Goal: Task Accomplishment & Management: Complete application form

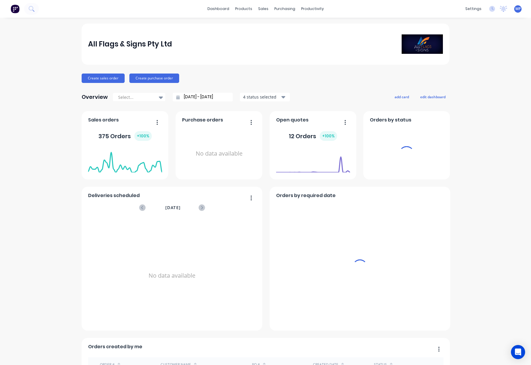
click at [261, 8] on div "sales" at bounding box center [263, 8] width 16 height 9
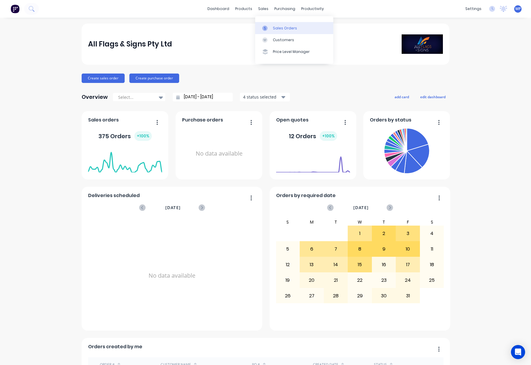
click at [271, 27] on link "Sales Orders" at bounding box center [294, 28] width 78 height 12
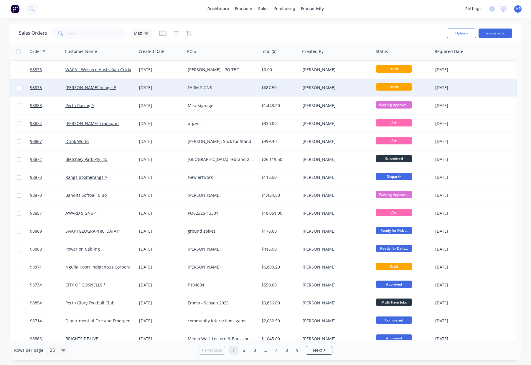
click at [234, 87] on div "FARM SIGNS" at bounding box center [220, 88] width 65 height 6
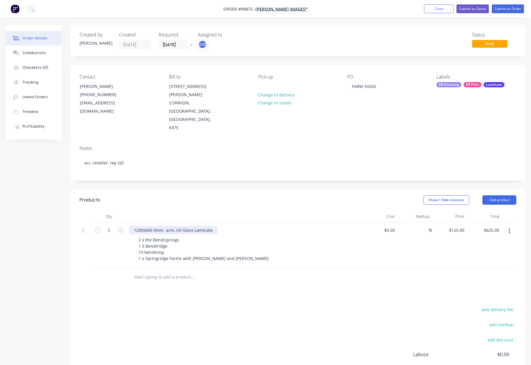
click at [132, 226] on div "1200x800 3mm acm, UV Gloss Laminate" at bounding box center [173, 230] width 88 height 9
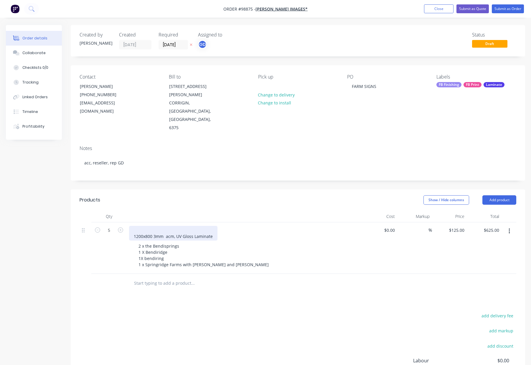
click at [154, 226] on div "1200x800 3mm acm, UV Gloss Laminate" at bounding box center [173, 233] width 88 height 15
drag, startPoint x: 141, startPoint y: 206, endPoint x: 149, endPoint y: 207, distance: 7.5
click at [142, 226] on div "1200x800 3mm acm, UV Gloss Laminate" at bounding box center [173, 233] width 88 height 15
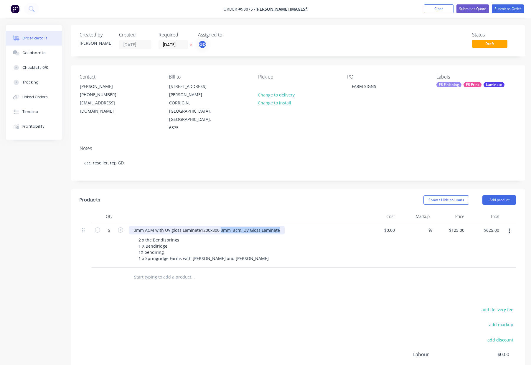
drag, startPoint x: 154, startPoint y: 212, endPoint x: 242, endPoint y: 212, distance: 88.3
click at [235, 226] on div "3mm ACM with UV gloss Laminate 1200x800 3mm acm, UV Gloss Laminate" at bounding box center [244, 230] width 231 height 9
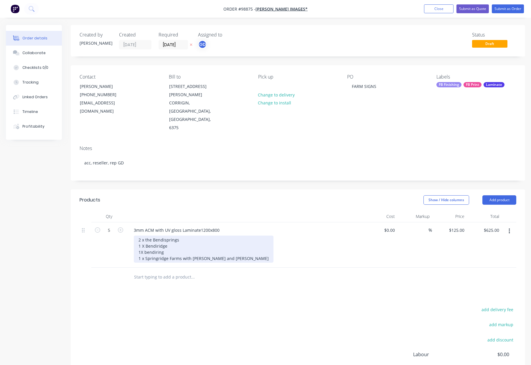
click at [144, 236] on div "2 x the Bendisprings 1 X Bendiridge 1X bendiring 1 x Springridge Farms with [PE…" at bounding box center [204, 249] width 140 height 27
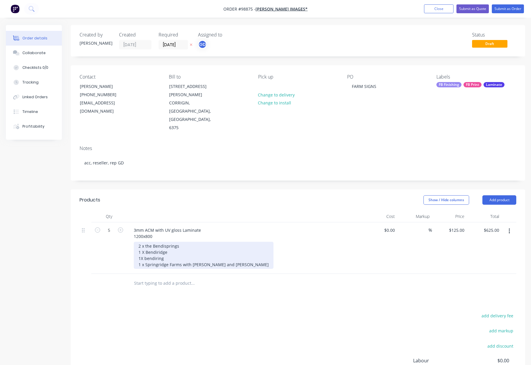
click at [143, 242] on div "2 x the Bendisprings 1 X Bendiridge 1X bendiring 1 x Springridge Farms with [PE…" at bounding box center [204, 255] width 140 height 27
click at [145, 242] on div "2 x the Bendisprings 1 @ Bendiridge 1X bendiring 1 x [GEOGRAPHIC_DATA] with [PE…" at bounding box center [206, 255] width 144 height 27
click at [143, 242] on div "2 @ the Bendisprings 1 @ Bendiridge 1X bendiring 1 x [GEOGRAPHIC_DATA] with [PE…" at bounding box center [206, 255] width 144 height 27
drag, startPoint x: 144, startPoint y: 241, endPoint x: 147, endPoint y: 243, distance: 3.4
click at [144, 242] on div "2 @ the Bendisprings 1 @ Bendiridge 1@ bendiring 1 x [GEOGRAPHIC_DATA] with [PE…" at bounding box center [206, 255] width 144 height 27
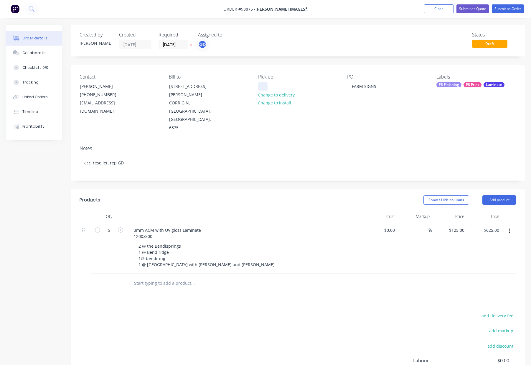
drag, startPoint x: 257, startPoint y: 89, endPoint x: 263, endPoint y: 87, distance: 6.6
click at [257, 89] on div "Contact [PERSON_NAME] [PHONE_NUMBER] [EMAIL_ADDRESS][DOMAIN_NAME] Bill to [STRE…" at bounding box center [298, 103] width 454 height 76
click at [262, 87] on div at bounding box center [262, 86] width 9 height 9
drag, startPoint x: 293, startPoint y: 271, endPoint x: 288, endPoint y: 270, distance: 5.2
click at [292, 271] on div "Products Show / Hide columns Add product Qty Cost Markup Price Total 5 3mm ACM …" at bounding box center [298, 312] width 454 height 245
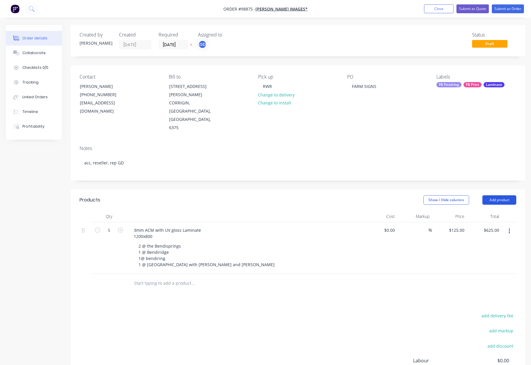
drag, startPoint x: 491, startPoint y: 174, endPoint x: 491, endPoint y: 178, distance: 4.1
click at [491, 195] on button "Add product" at bounding box center [499, 199] width 34 height 9
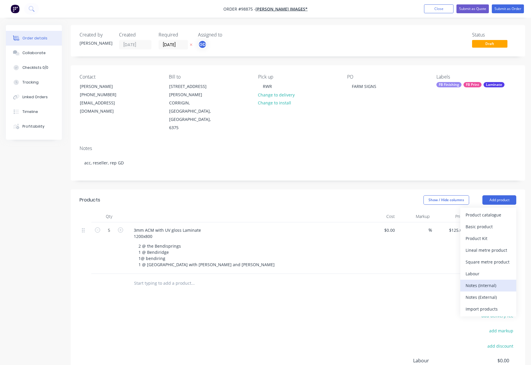
click at [481, 281] on div "Notes (Internal)" at bounding box center [487, 285] width 45 height 9
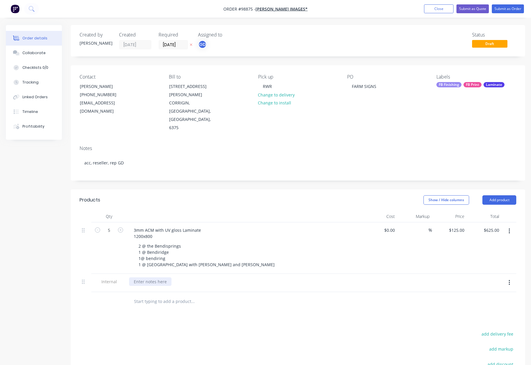
click at [140, 278] on div at bounding box center [150, 282] width 42 height 9
click at [255, 292] on div "Products Show / Hide columns Add product Qty Cost Markup Price Total 5 3mm ACM …" at bounding box center [298, 321] width 454 height 263
click at [143, 226] on div "3mm ACM with UV gloss Laminate 1200x800" at bounding box center [167, 233] width 77 height 15
click at [146, 226] on div "3mm ACM with UV gloss Laminate 1200 x800" at bounding box center [167, 233] width 77 height 15
click at [143, 226] on div "3mm ACM with UV gloss Laminate 1200 x 800" at bounding box center [167, 233] width 77 height 15
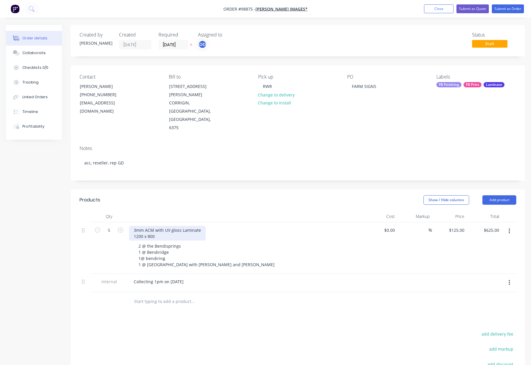
click at [180, 226] on div "3mm ACM with UV gloss Laminate 1200 x 800" at bounding box center [167, 233] width 77 height 15
drag, startPoint x: 192, startPoint y: 171, endPoint x: 199, endPoint y: 177, distance: 9.1
click at [192, 195] on div "Show / Hide columns Add product" at bounding box center [344, 199] width 344 height 9
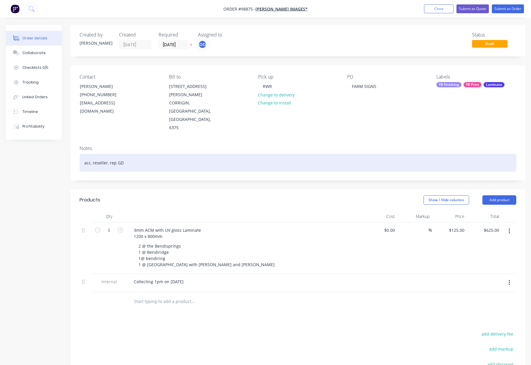
click at [175, 154] on div "acc, reseller, rep GD" at bounding box center [297, 163] width 436 height 18
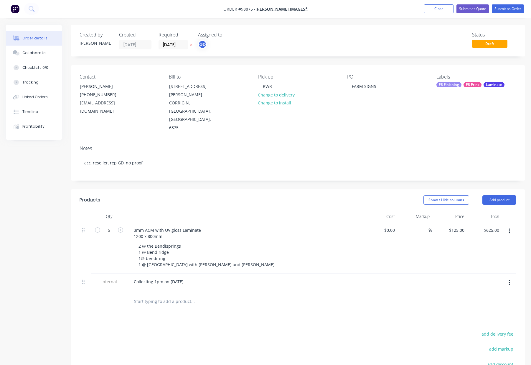
click at [455, 85] on div "FB Finishing" at bounding box center [448, 84] width 25 height 5
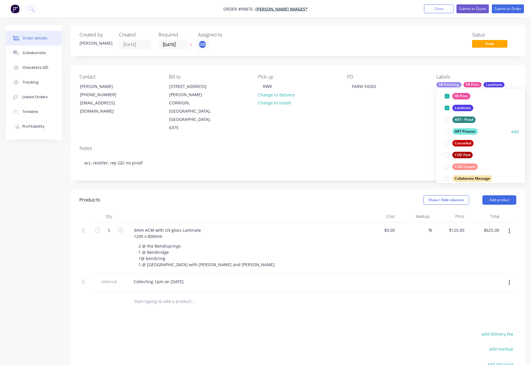
click at [467, 130] on div "ART Process" at bounding box center [464, 131] width 25 height 6
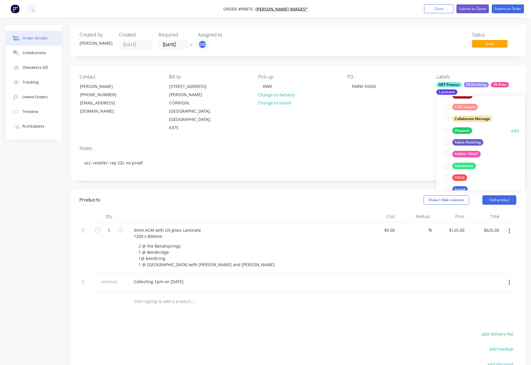
drag, startPoint x: 463, startPoint y: 129, endPoint x: 469, endPoint y: 126, distance: 6.9
click at [463, 129] on div "Dispatch" at bounding box center [462, 130] width 20 height 6
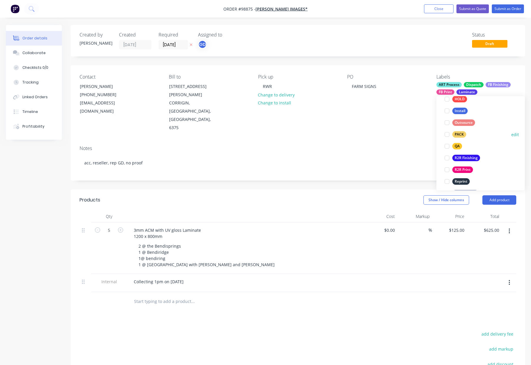
click at [461, 135] on div "PACK" at bounding box center [459, 134] width 14 height 6
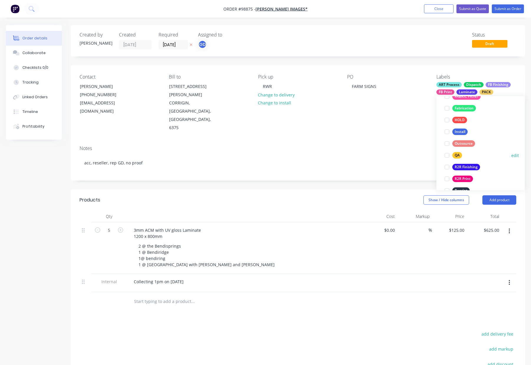
click at [460, 152] on button "QA" at bounding box center [453, 155] width 22 height 8
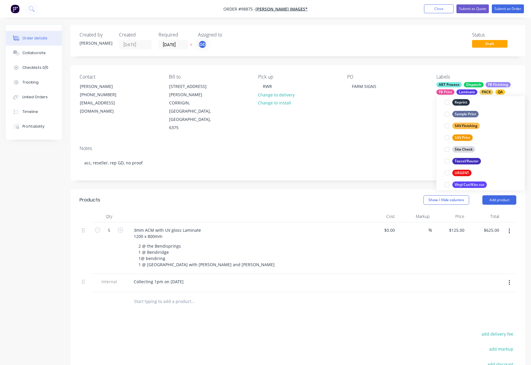
scroll to position [283, 0]
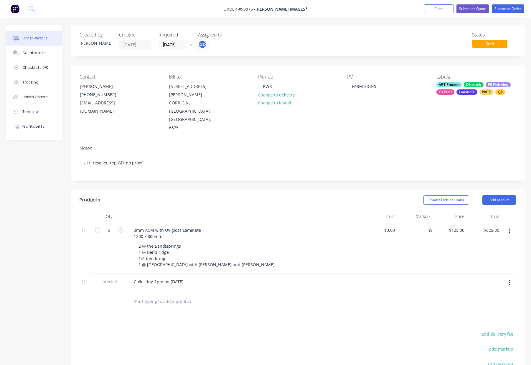
click at [380, 111] on div "Contact [PERSON_NAME] [PHONE_NUMBER] [EMAIL_ADDRESS][DOMAIN_NAME] Bill to [STRE…" at bounding box center [298, 103] width 454 height 76
click at [500, 8] on button "Submit as Order" at bounding box center [507, 8] width 32 height 9
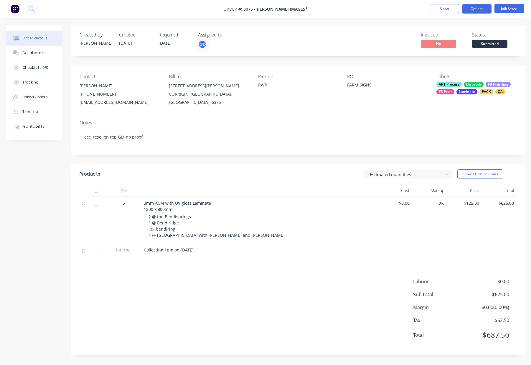
click at [474, 9] on button "Options" at bounding box center [476, 8] width 29 height 9
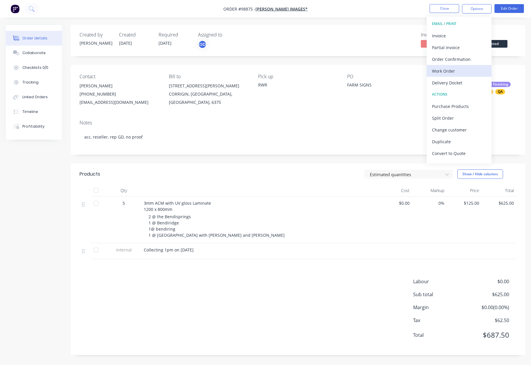
click at [449, 72] on div "Work Order" at bounding box center [459, 71] width 54 height 9
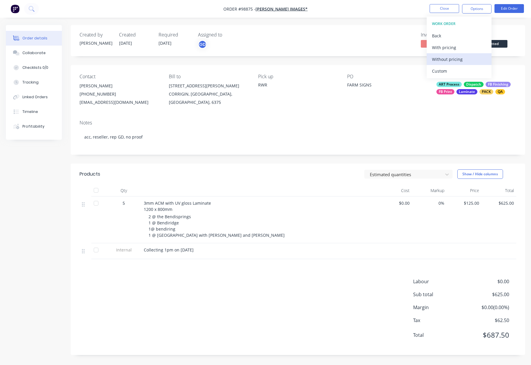
click at [454, 61] on div "Without pricing" at bounding box center [459, 59] width 54 height 9
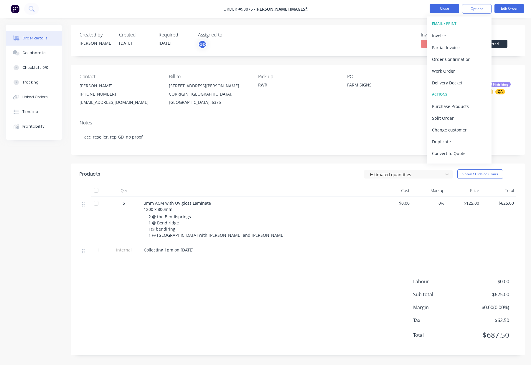
click at [448, 9] on button "Close" at bounding box center [443, 8] width 29 height 9
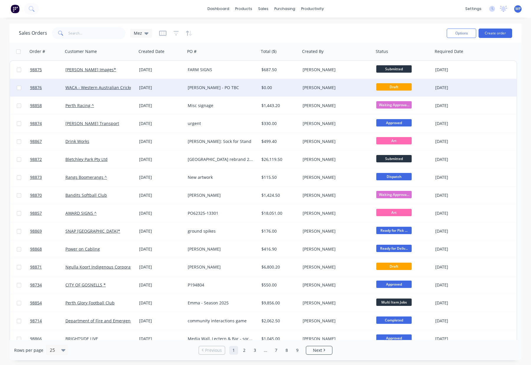
click at [344, 87] on div "[PERSON_NAME]" at bounding box center [334, 88] width 65 height 6
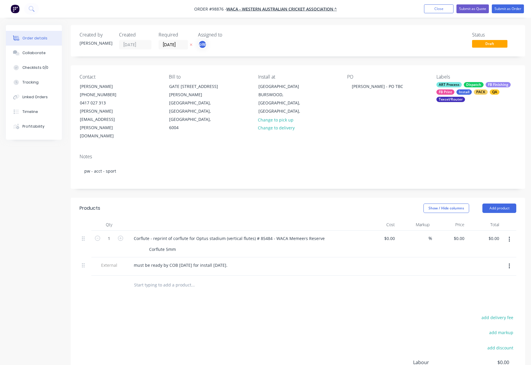
click at [249, 198] on header "Products Show / Hide columns Add product" at bounding box center [298, 208] width 454 height 21
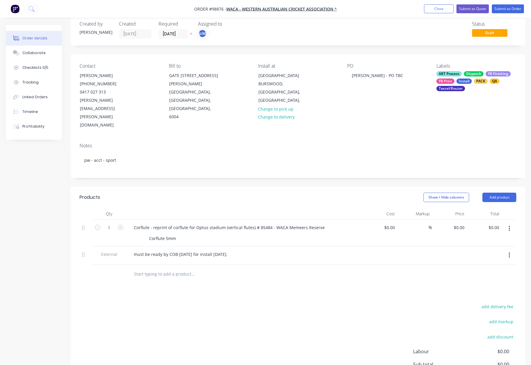
scroll to position [18, 0]
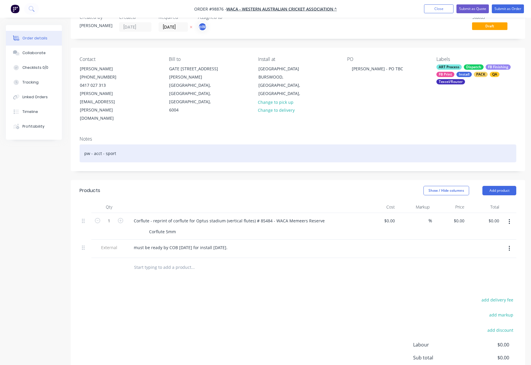
drag, startPoint x: 169, startPoint y: 126, endPoint x: 210, endPoint y: 131, distance: 41.2
click at [169, 145] on div "pw - acct - sport" at bounding box center [297, 154] width 436 height 18
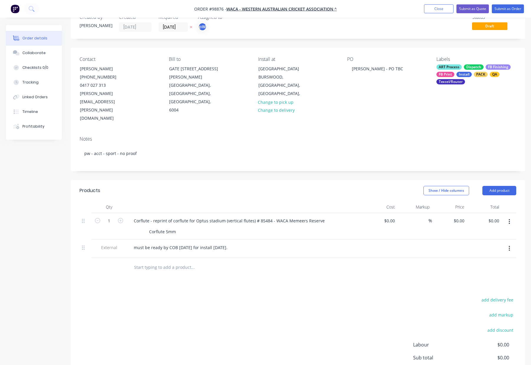
click at [224, 186] on div "Show / Hide columns Add product" at bounding box center [344, 190] width 344 height 9
click at [312, 186] on div "Show / Hide columns Add product" at bounding box center [344, 190] width 344 height 9
click at [299, 217] on div "Corflute - reprint of corflute for Optus stadium (vertical flutes) # 85484 - WA…" at bounding box center [229, 221] width 200 height 9
click at [322, 186] on div "Show / Hide columns Add product" at bounding box center [344, 190] width 344 height 9
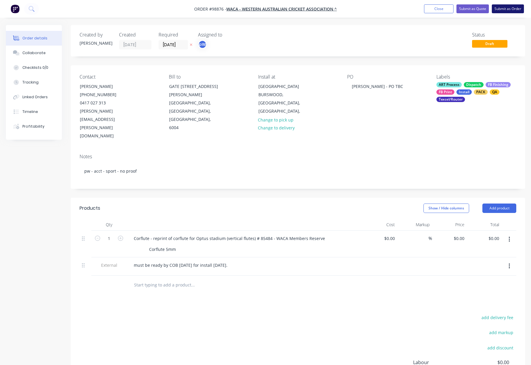
click at [507, 9] on button "Submit as Order" at bounding box center [507, 8] width 32 height 9
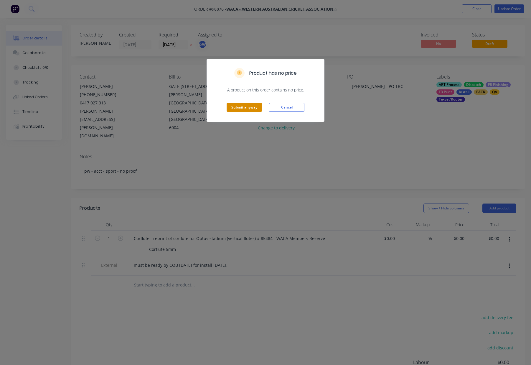
click at [244, 107] on button "Submit anyway" at bounding box center [243, 107] width 35 height 9
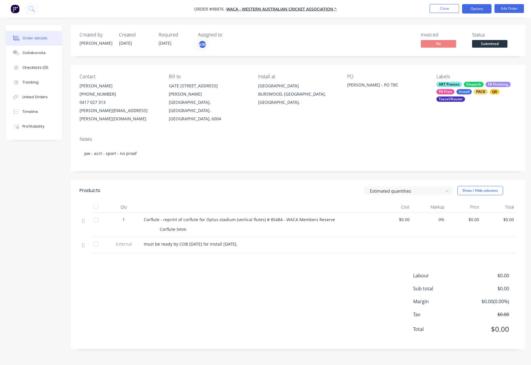
click at [472, 10] on button "Options" at bounding box center [476, 8] width 29 height 9
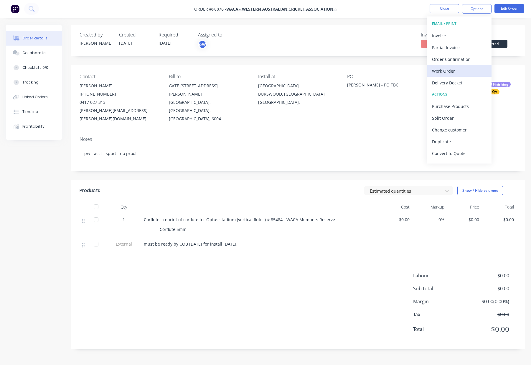
click at [449, 74] on div "Work Order" at bounding box center [459, 71] width 54 height 9
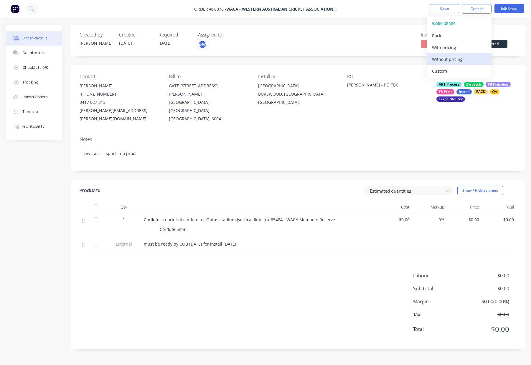
click at [453, 57] on div "Without pricing" at bounding box center [459, 59] width 54 height 9
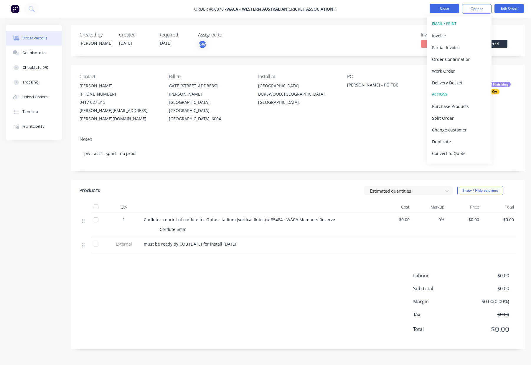
click at [443, 8] on button "Close" at bounding box center [443, 8] width 29 height 9
